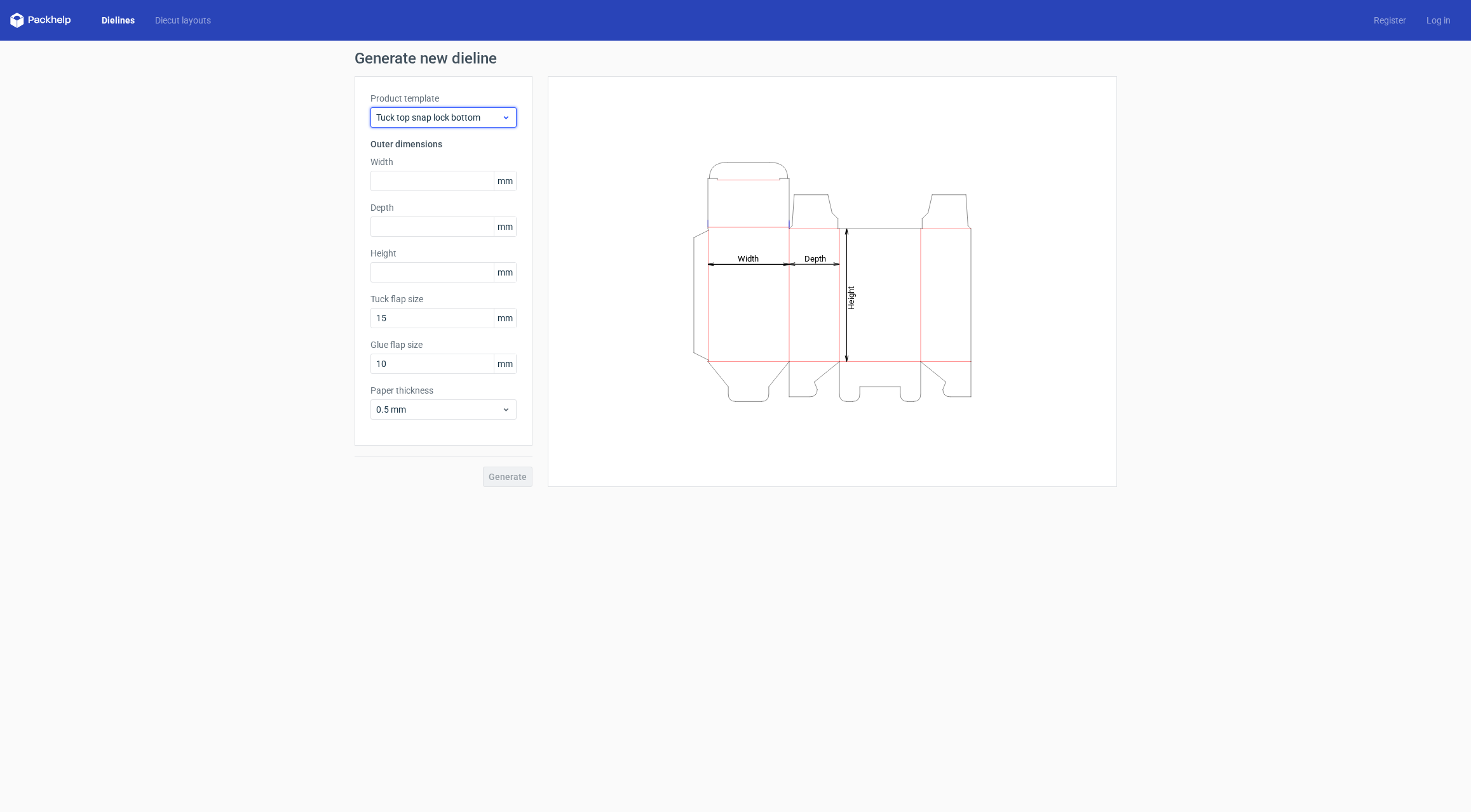
click at [506, 116] on icon at bounding box center [506, 117] width 10 height 10
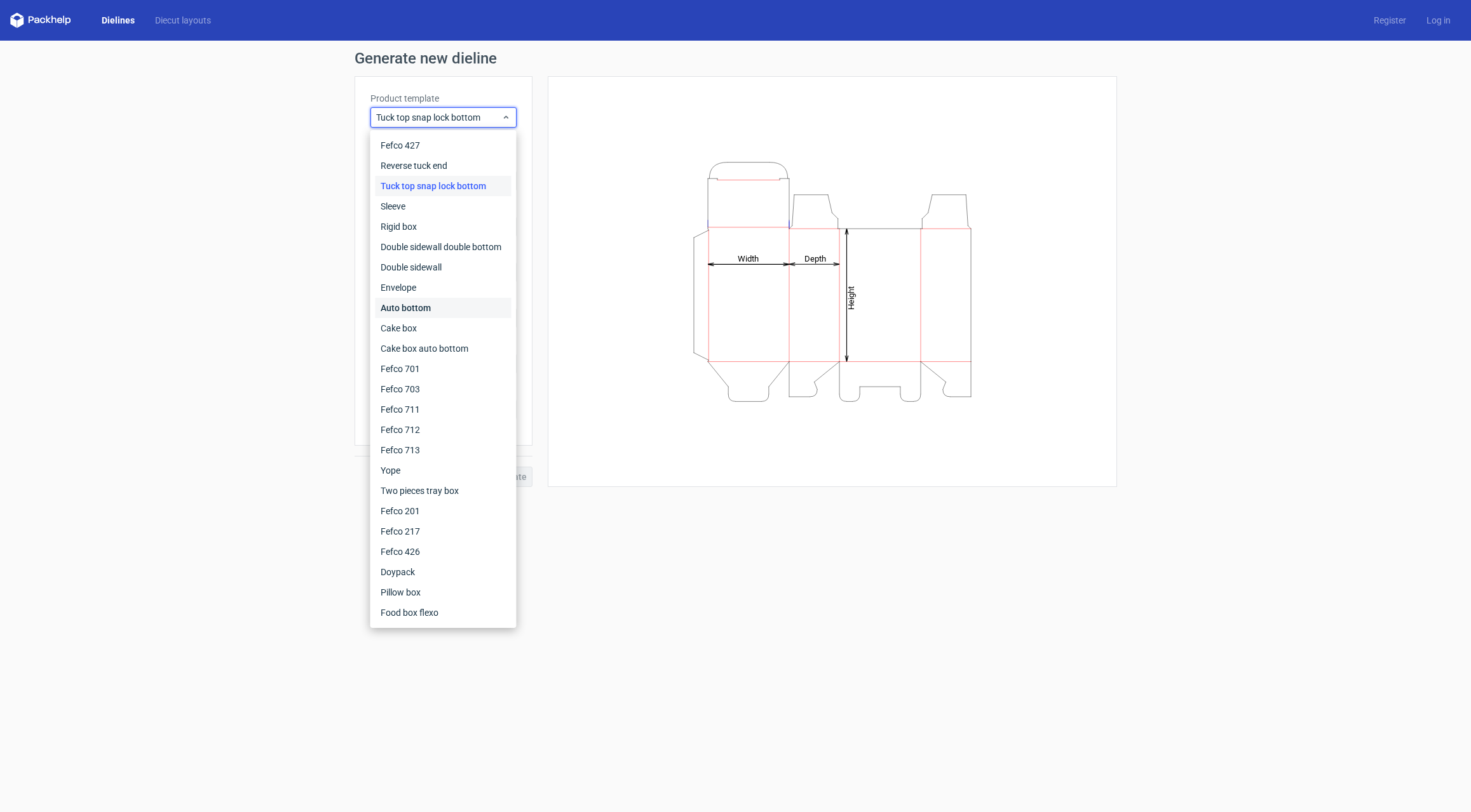
click at [406, 307] on div "Auto bottom" at bounding box center [443, 308] width 136 height 20
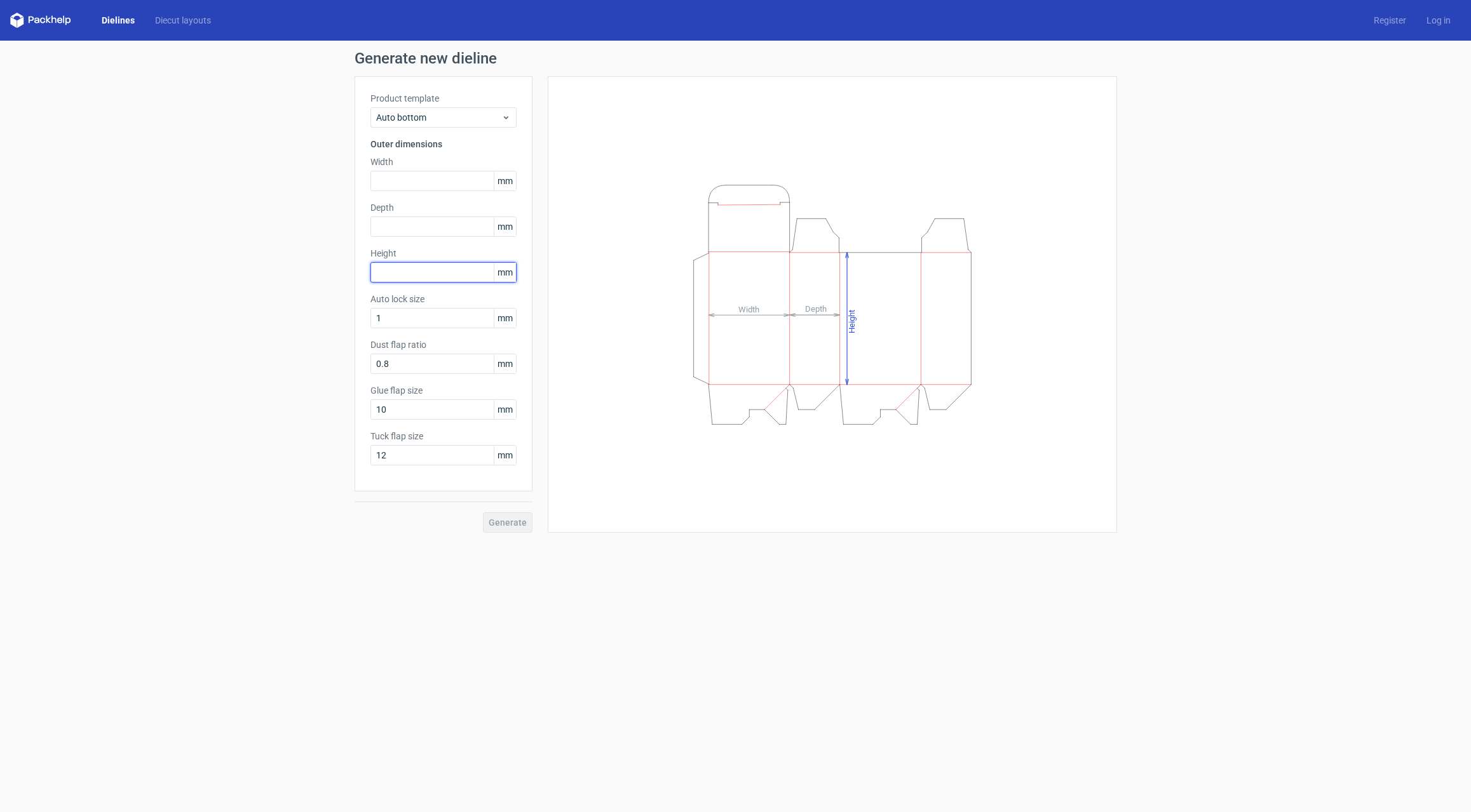
click at [405, 275] on input "text" at bounding box center [443, 272] width 146 height 20
type input "141"
click at [398, 179] on input "text" at bounding box center [443, 181] width 146 height 20
type input "92"
click at [411, 230] on input "text" at bounding box center [443, 226] width 146 height 20
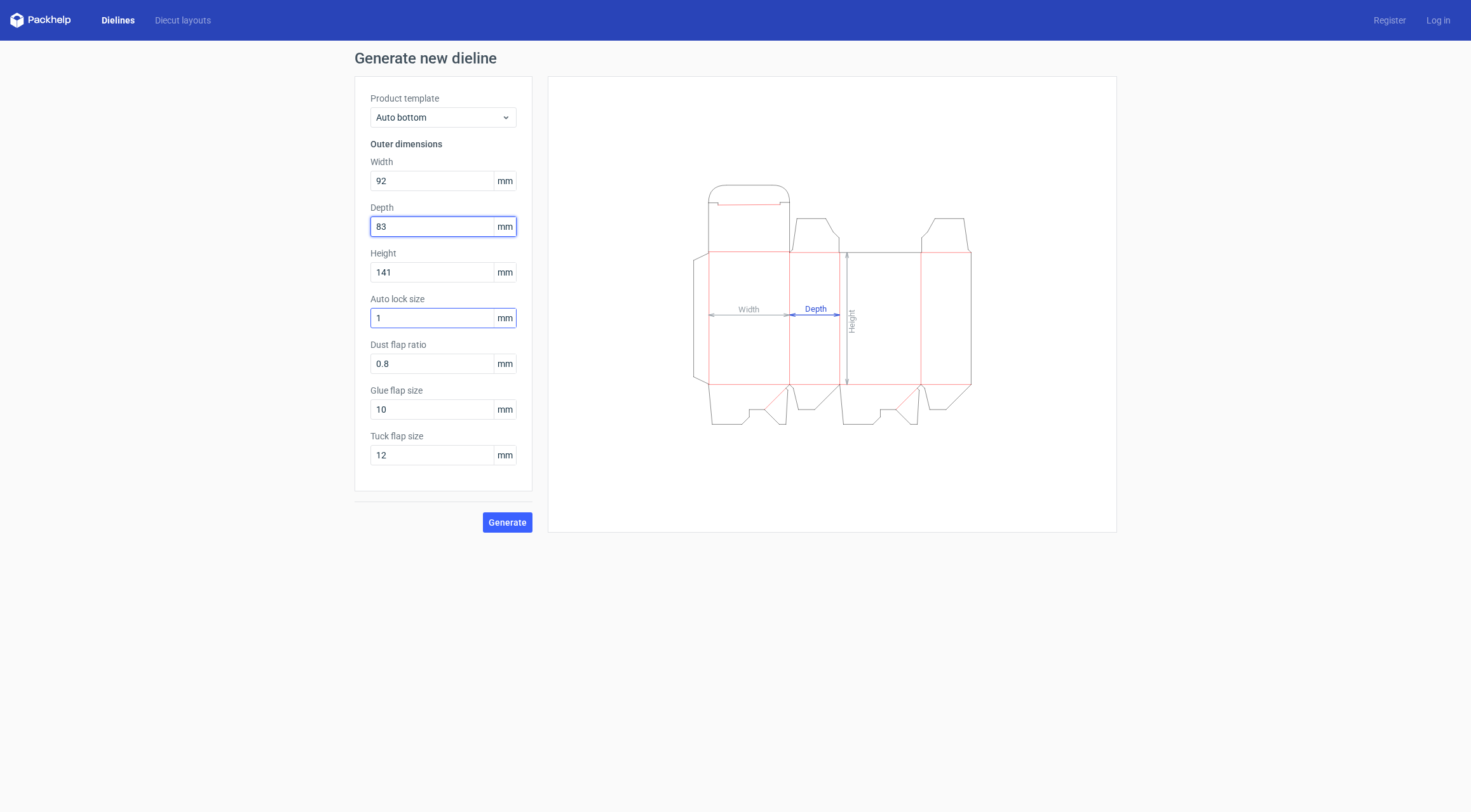
type input "83"
click at [403, 318] on input "1" at bounding box center [443, 318] width 146 height 20
drag, startPoint x: 400, startPoint y: 415, endPoint x: 365, endPoint y: 411, distance: 35.2
click at [365, 411] on div "Product template Auto bottom Outer dimensions Width 92 mm Depth 83 mm Height 14…" at bounding box center [443, 284] width 178 height 415
type input "15"
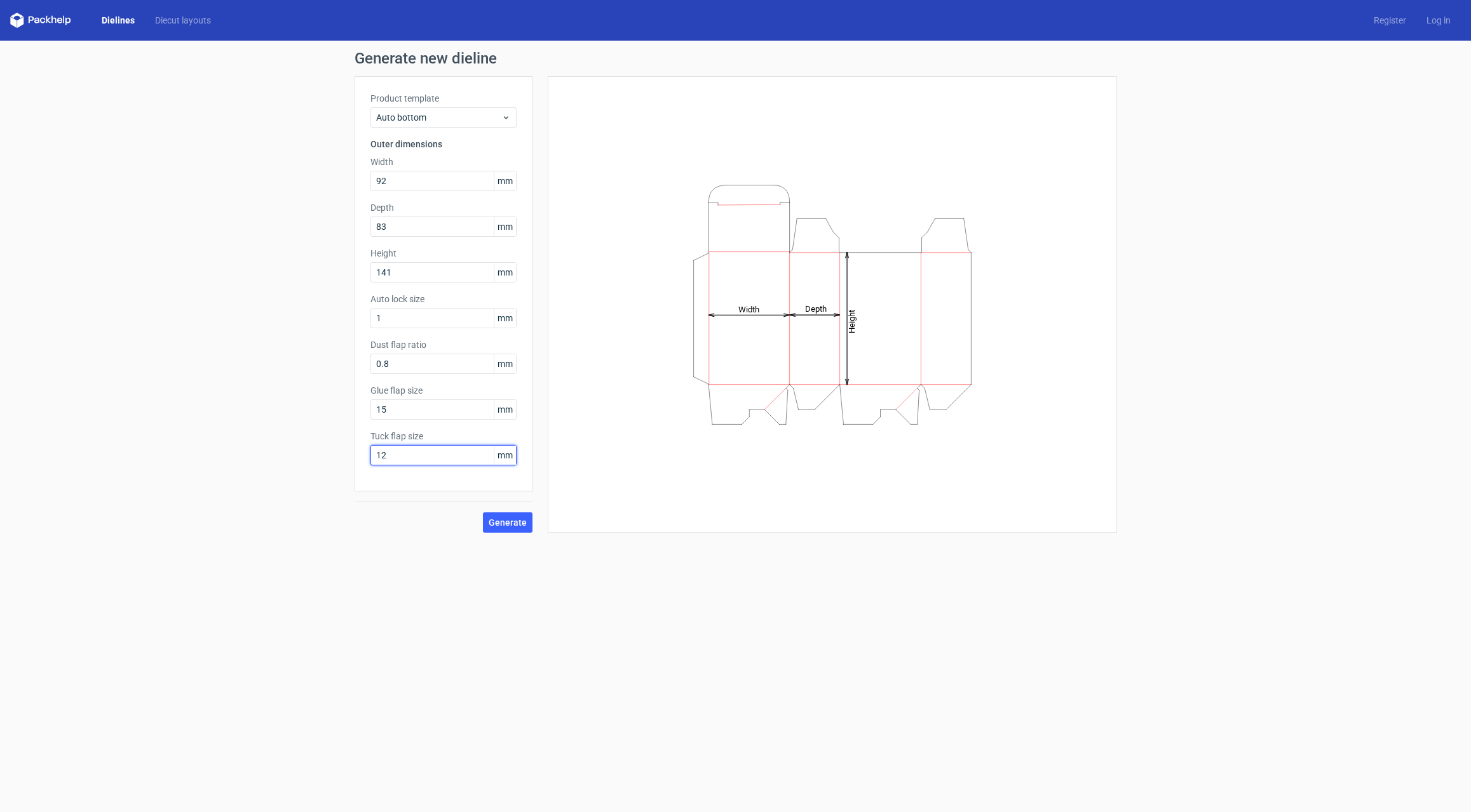
click at [413, 454] on input "12" at bounding box center [443, 455] width 146 height 20
drag, startPoint x: 419, startPoint y: 459, endPoint x: 356, endPoint y: 455, distance: 63.1
click at [357, 455] on div "Product template Auto bottom Outer dimensions Width 92 mm Depth 83 mm Height 14…" at bounding box center [443, 284] width 178 height 415
type input "83"
click at [393, 365] on input "0.8" at bounding box center [443, 364] width 146 height 20
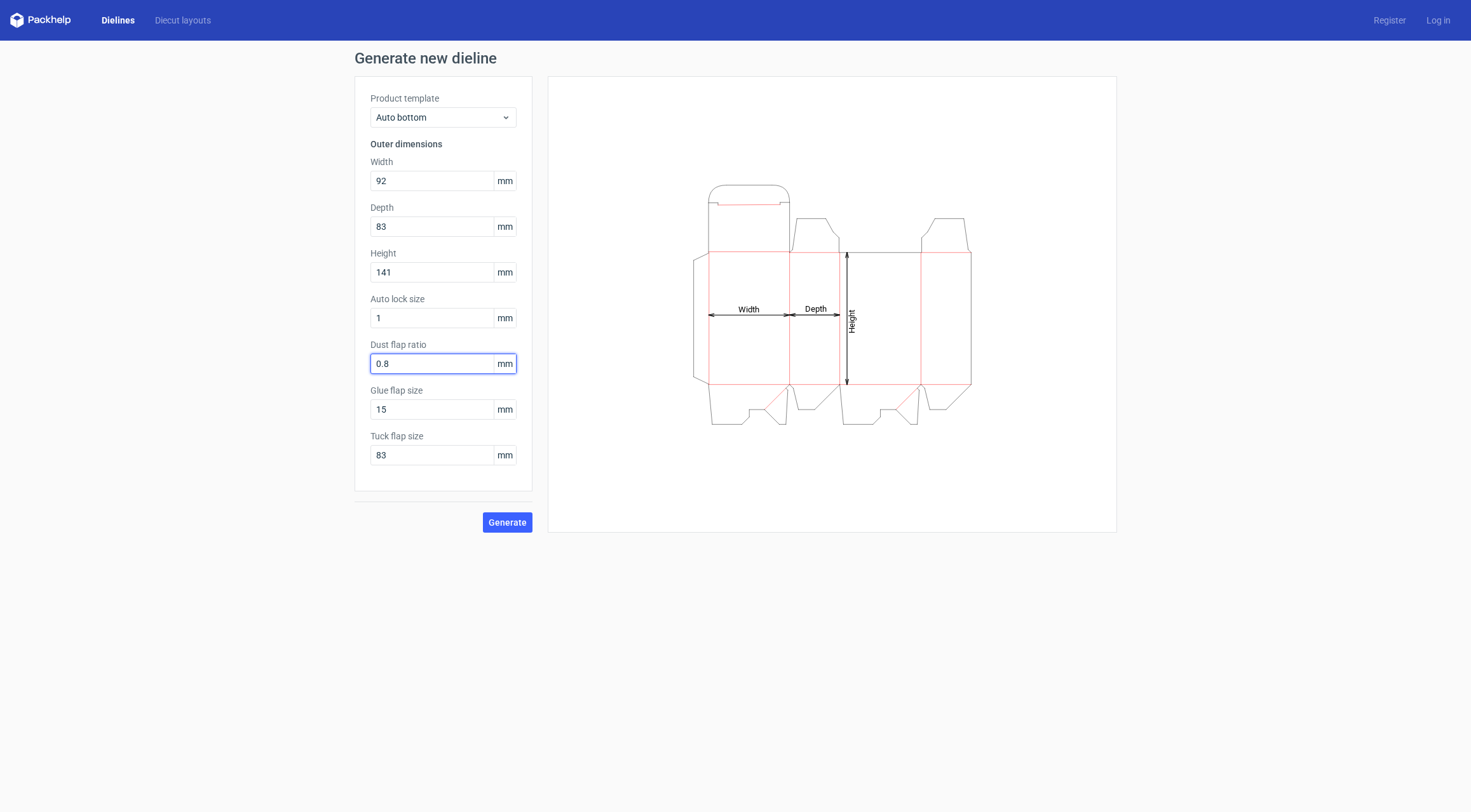
drag, startPoint x: 402, startPoint y: 363, endPoint x: 361, endPoint y: 362, distance: 41.0
click at [361, 362] on div "Product template Auto bottom Outer dimensions Width 92 mm Depth 83 mm Height 14…" at bounding box center [443, 284] width 178 height 415
click at [503, 527] on span "Generate" at bounding box center [507, 523] width 39 height 9
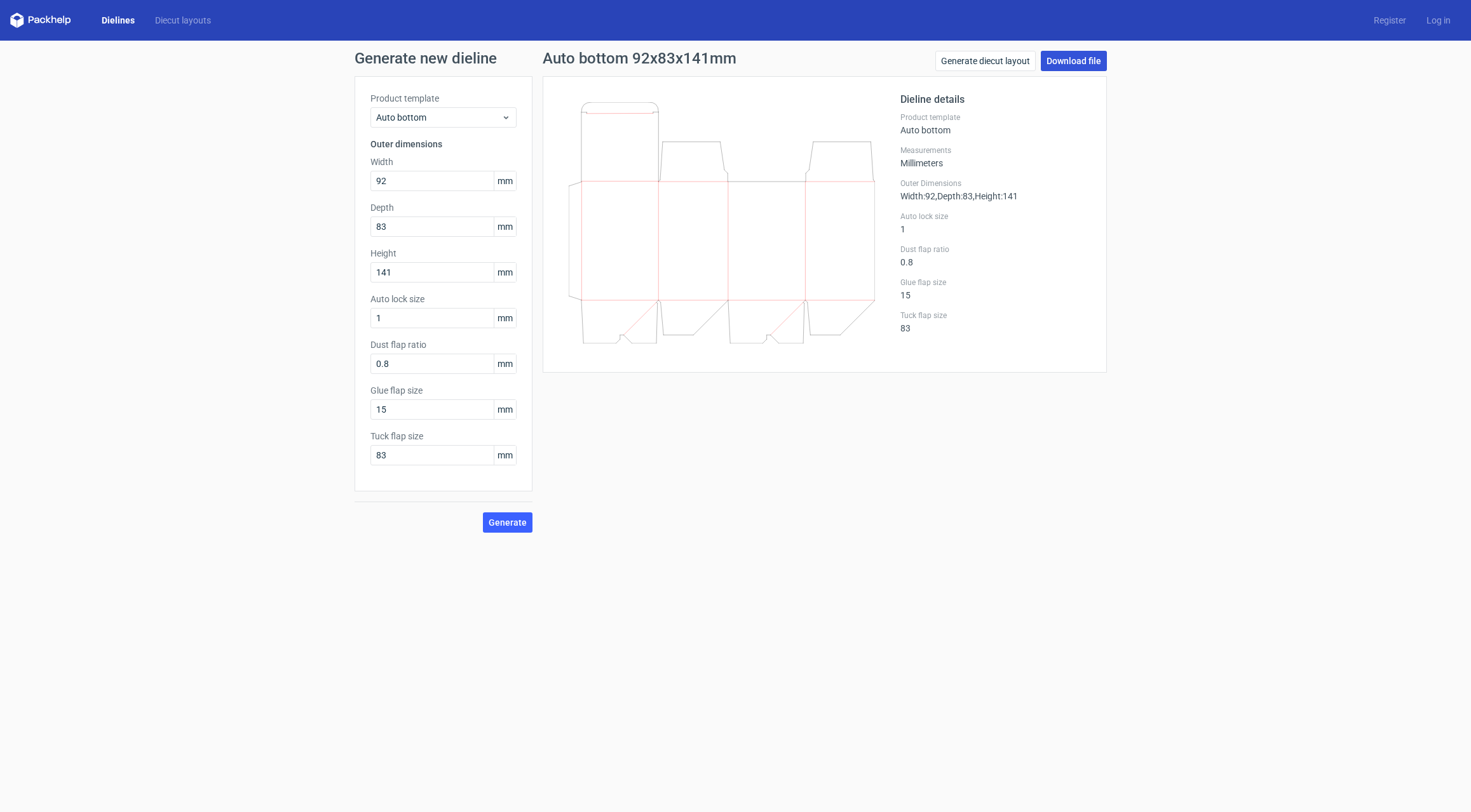
click at [1086, 63] on link "Download file" at bounding box center [1074, 61] width 66 height 20
